Goal: Book appointment/travel/reservation

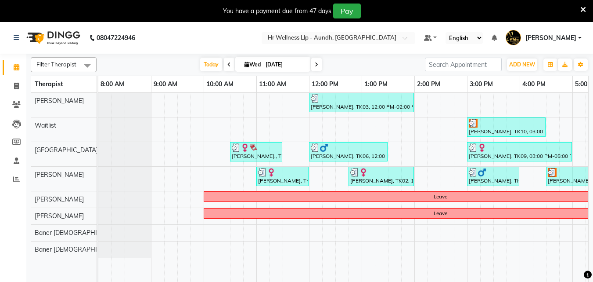
click at [318, 65] on span at bounding box center [316, 65] width 11 height 14
type input "[DATE]"
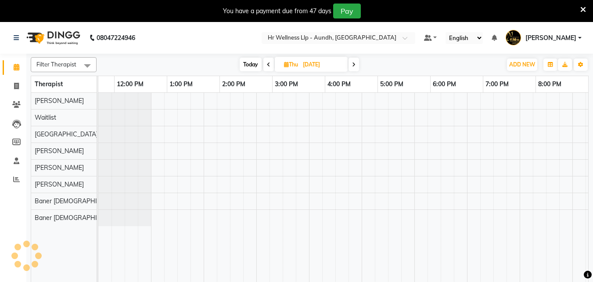
scroll to position [0, 195]
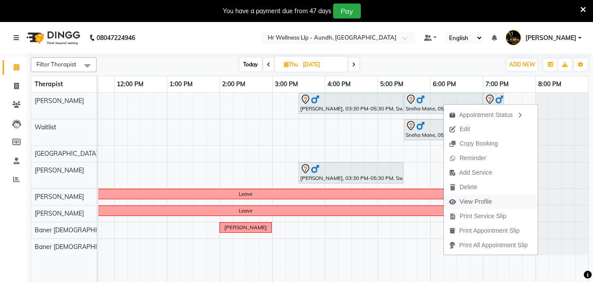
click at [480, 205] on span "View Profile" at bounding box center [476, 201] width 33 height 9
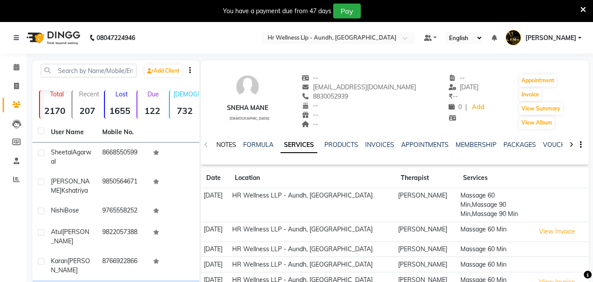
click at [221, 146] on link "NOTES" at bounding box center [227, 145] width 20 height 8
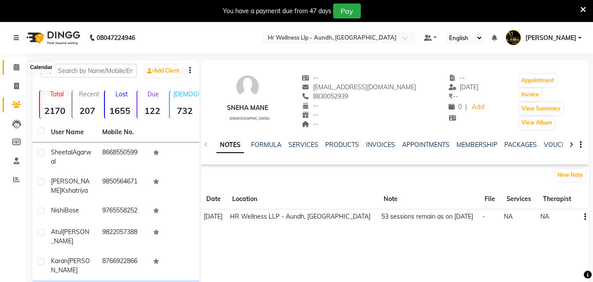
click at [15, 67] on icon at bounding box center [17, 67] width 6 height 7
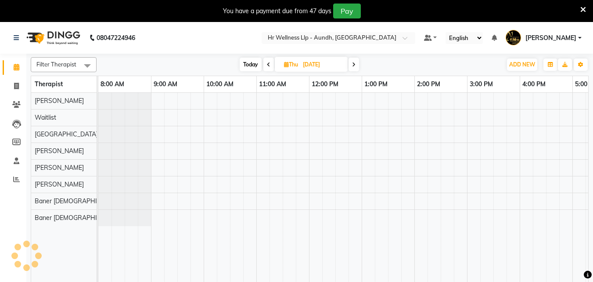
scroll to position [0, 195]
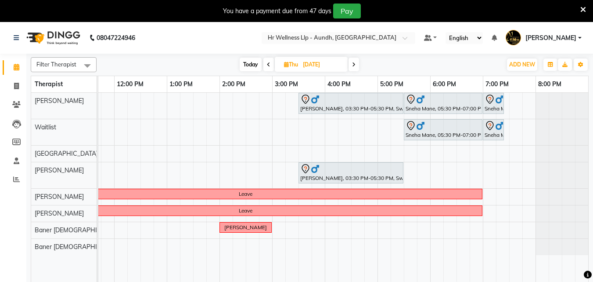
click at [328, 62] on input "[DATE]" at bounding box center [322, 64] width 44 height 13
select select "9"
select select "2025"
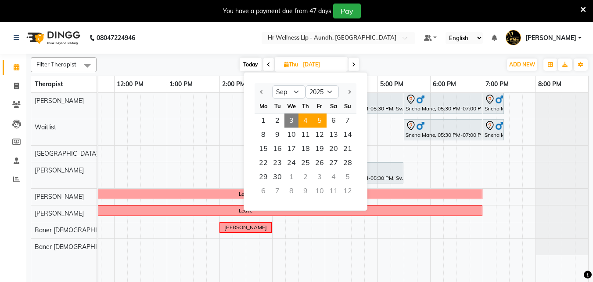
click at [320, 117] on span "5" at bounding box center [320, 120] width 14 height 14
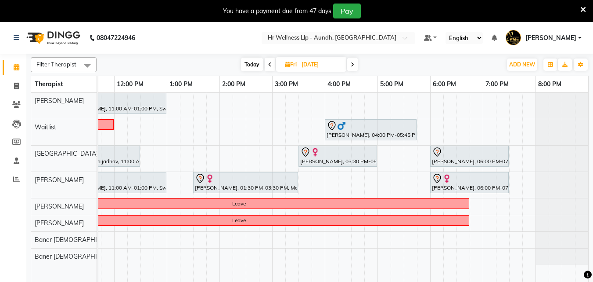
click at [353, 63] on icon at bounding box center [353, 64] width 4 height 5
type input "[DATE]"
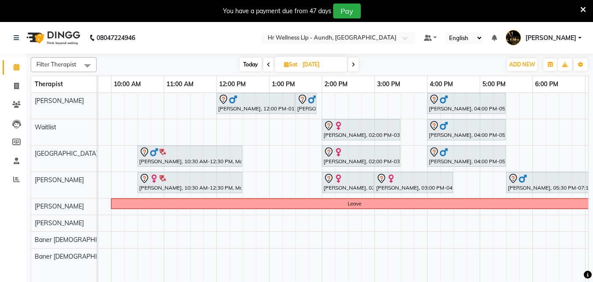
scroll to position [0, 87]
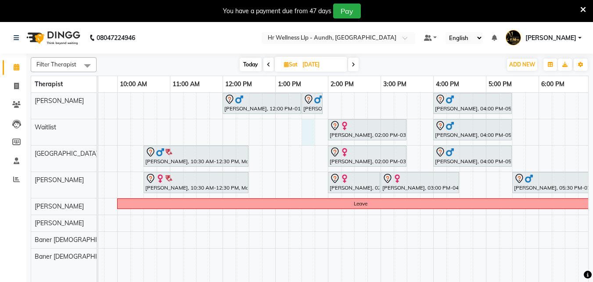
click at [311, 142] on div "[PERSON_NAME], 12:00 PM-01:30 PM, Massage 90 [PERSON_NAME], 01:30 PM-01:55 PM, …" at bounding box center [354, 193] width 685 height 200
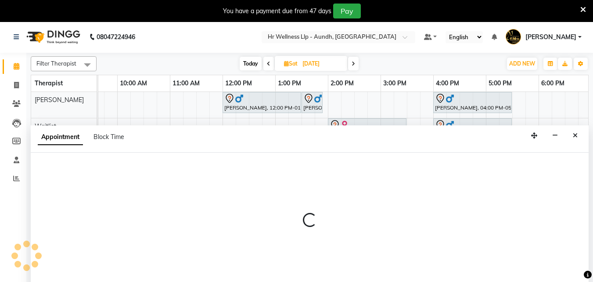
select select "45452"
select select "810"
select select "tentative"
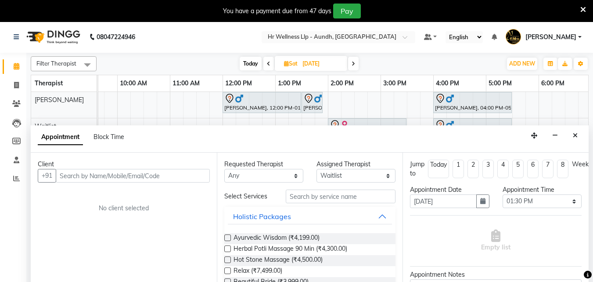
scroll to position [0, 194]
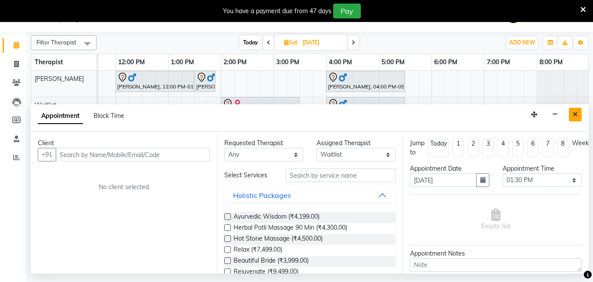
click at [575, 119] on button "Close" at bounding box center [575, 115] width 13 height 14
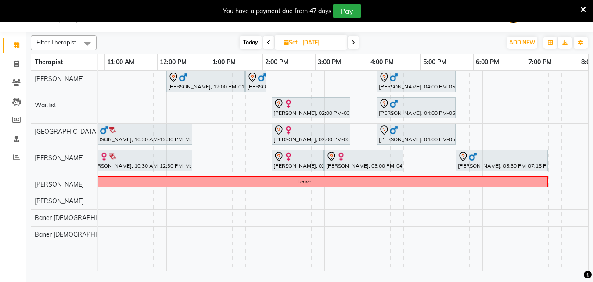
scroll to position [0, 0]
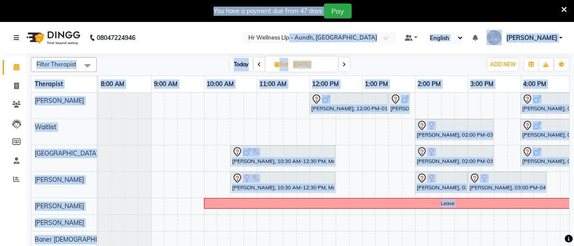
drag, startPoint x: 561, startPoint y: 11, endPoint x: 321, endPoint y: -87, distance: 259.1
click at [321, 0] on html "08047224946 Select Location × Hr Wellness Llp - Aundh, Aundh Default Panel My P…" at bounding box center [287, 123] width 574 height 246
